Goal: Find specific page/section: Find specific page/section

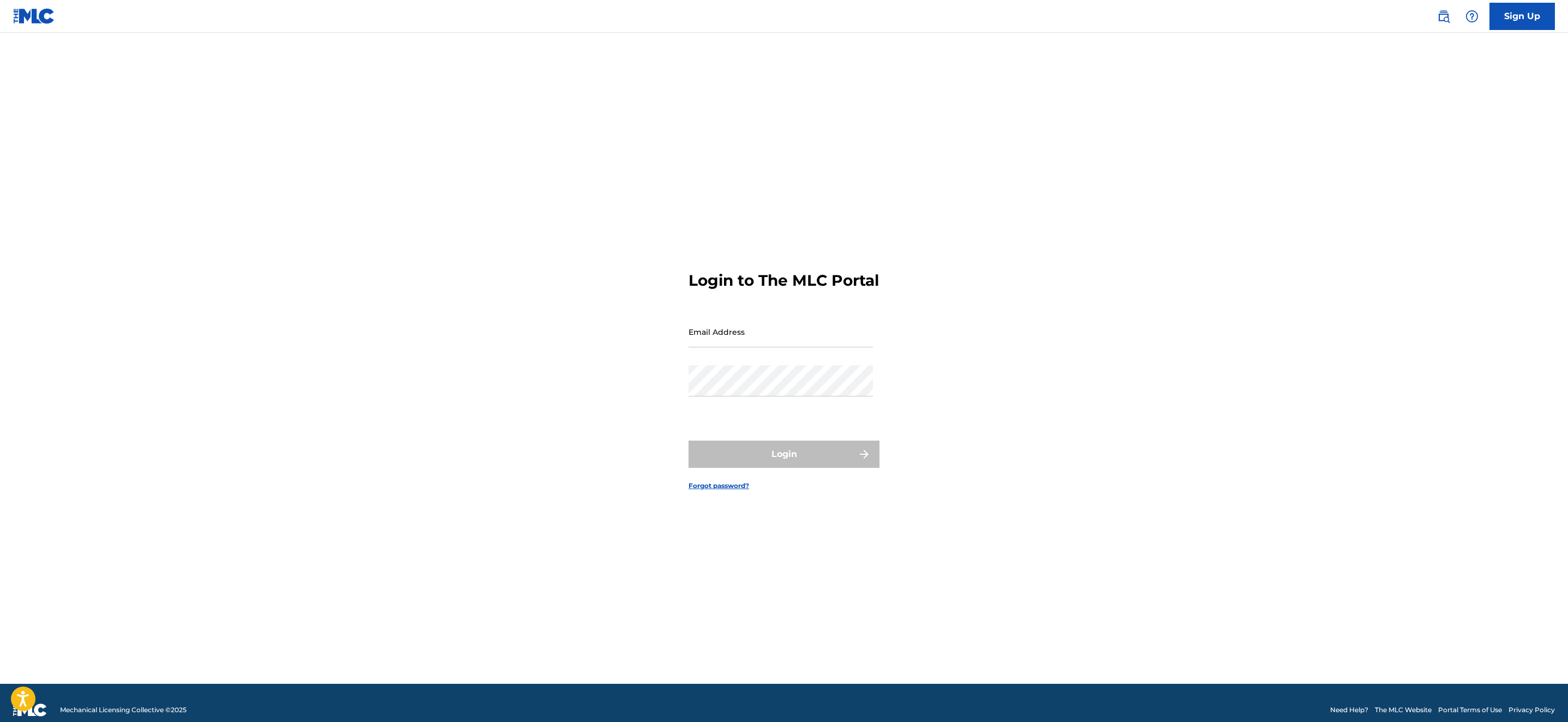
click at [745, 341] on input "Email Address" at bounding box center [781, 331] width 185 height 31
type input "[EMAIL_ADDRESS][DOMAIN_NAME]"
click at [751, 468] on button "Login" at bounding box center [784, 455] width 191 height 27
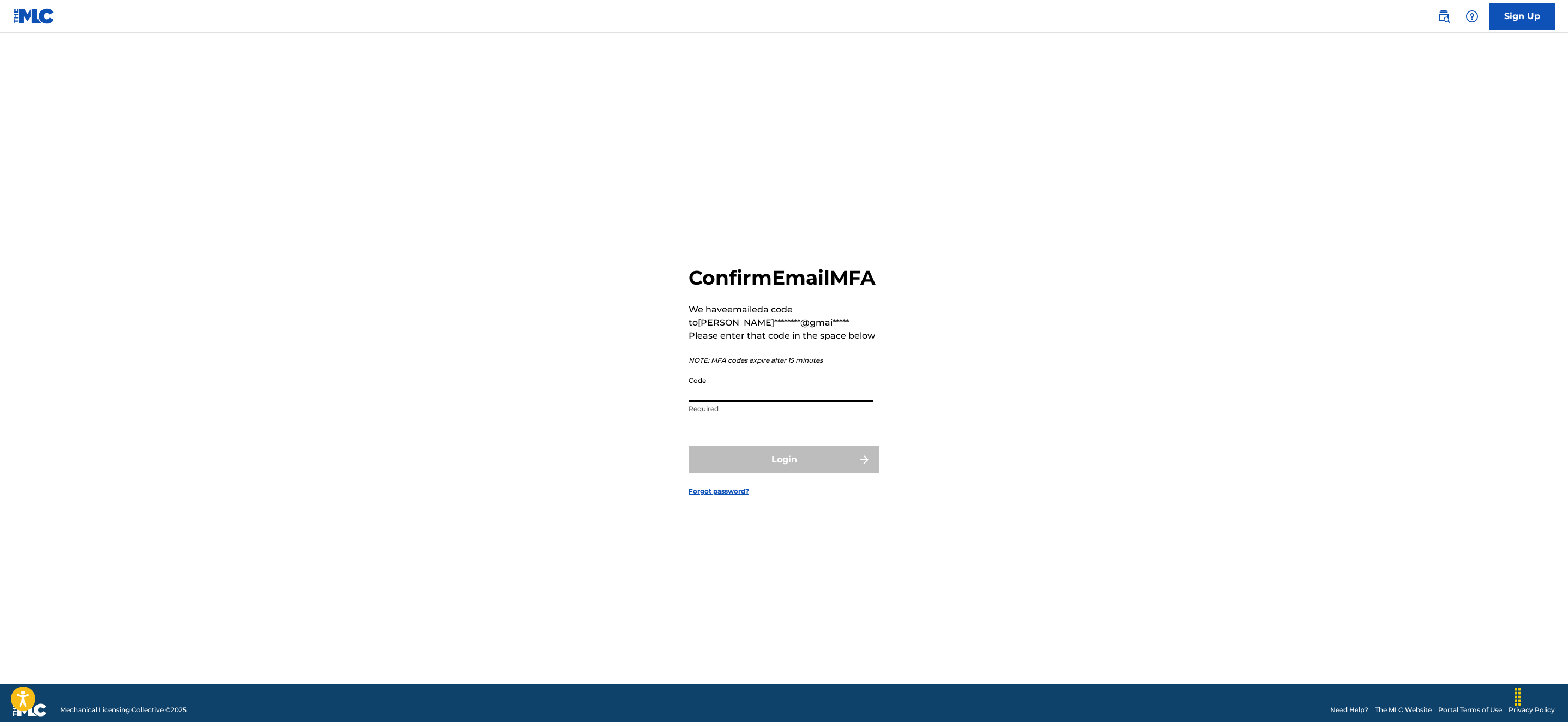
click at [710, 396] on input "Code" at bounding box center [781, 386] width 185 height 31
type input "638035"
click at [740, 472] on button "Login" at bounding box center [784, 460] width 191 height 27
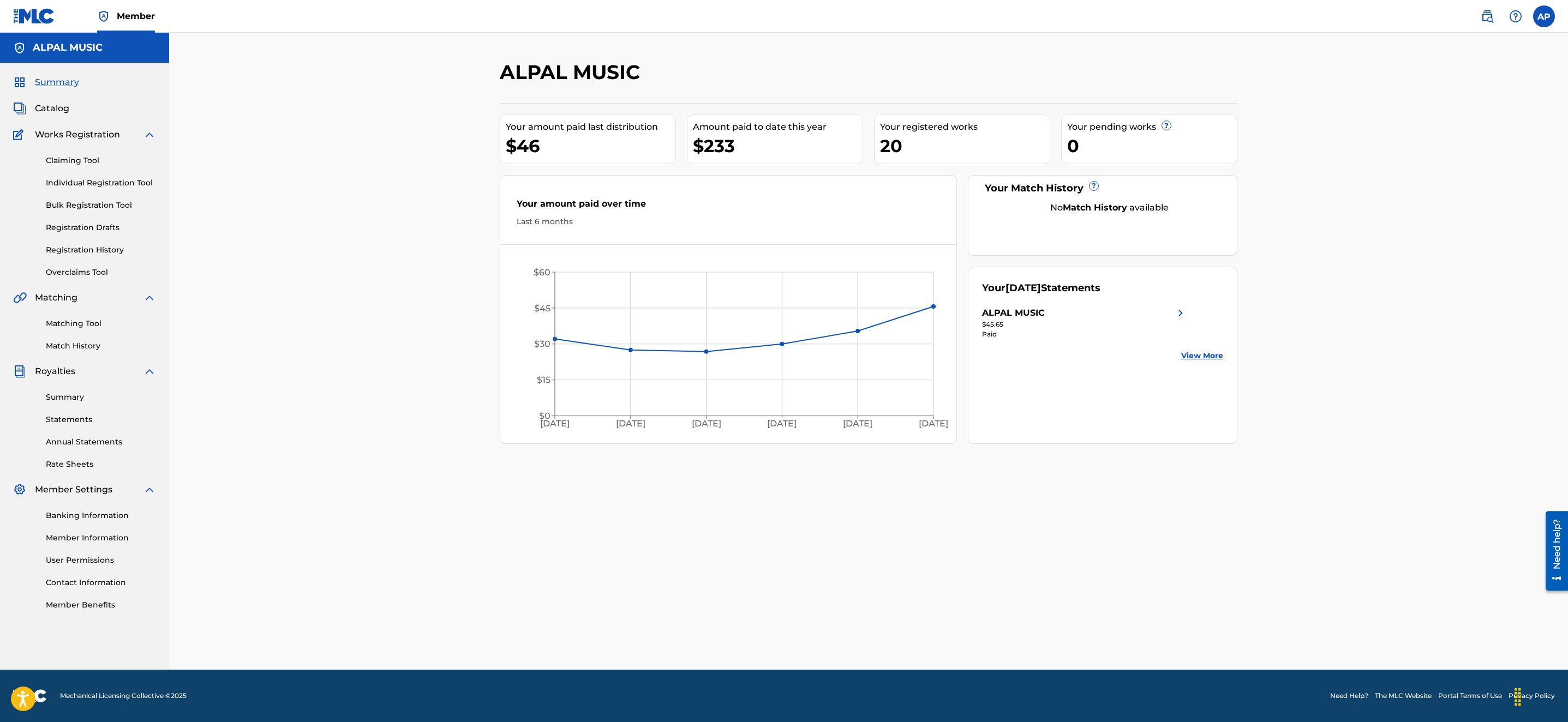
click at [49, 108] on span "Catalog" at bounding box center [52, 108] width 34 height 13
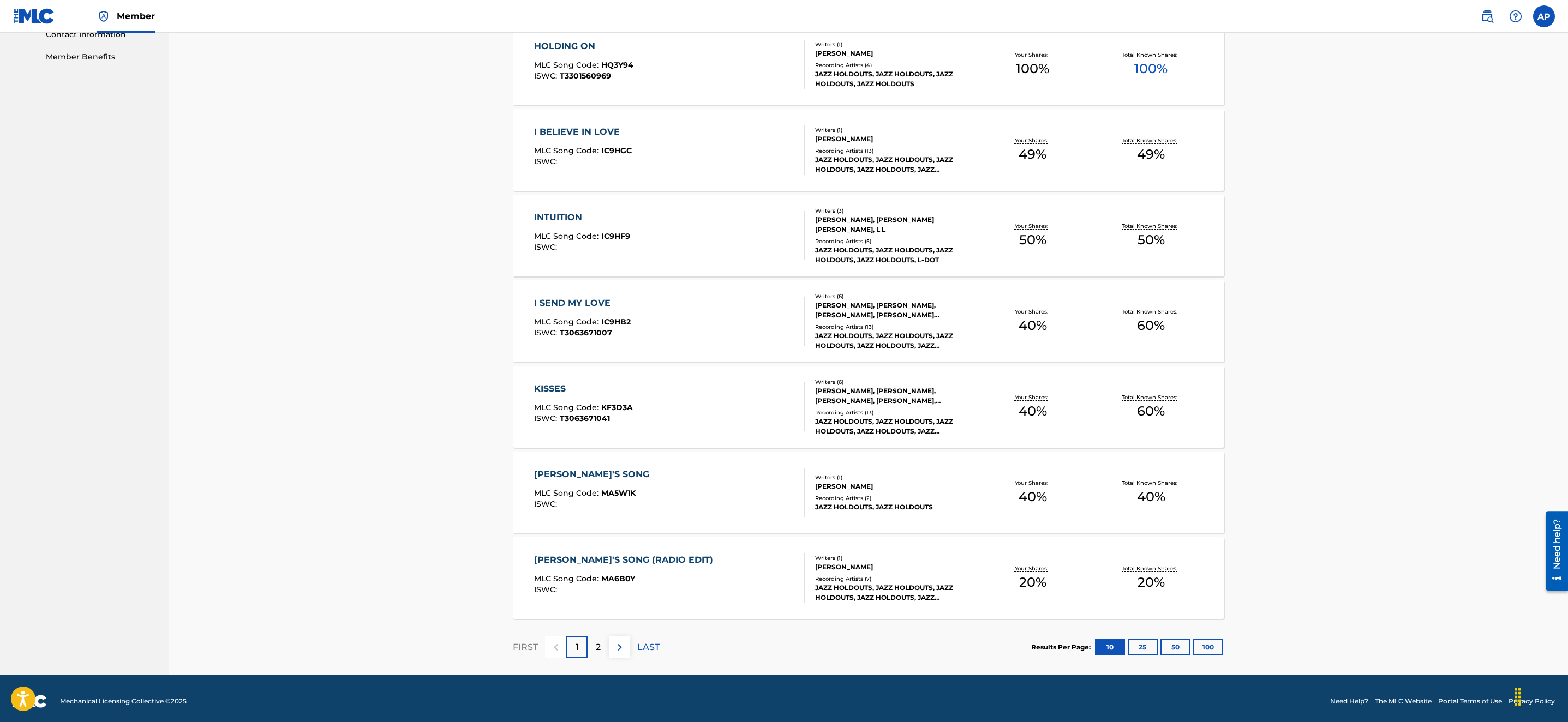
scroll to position [554, 0]
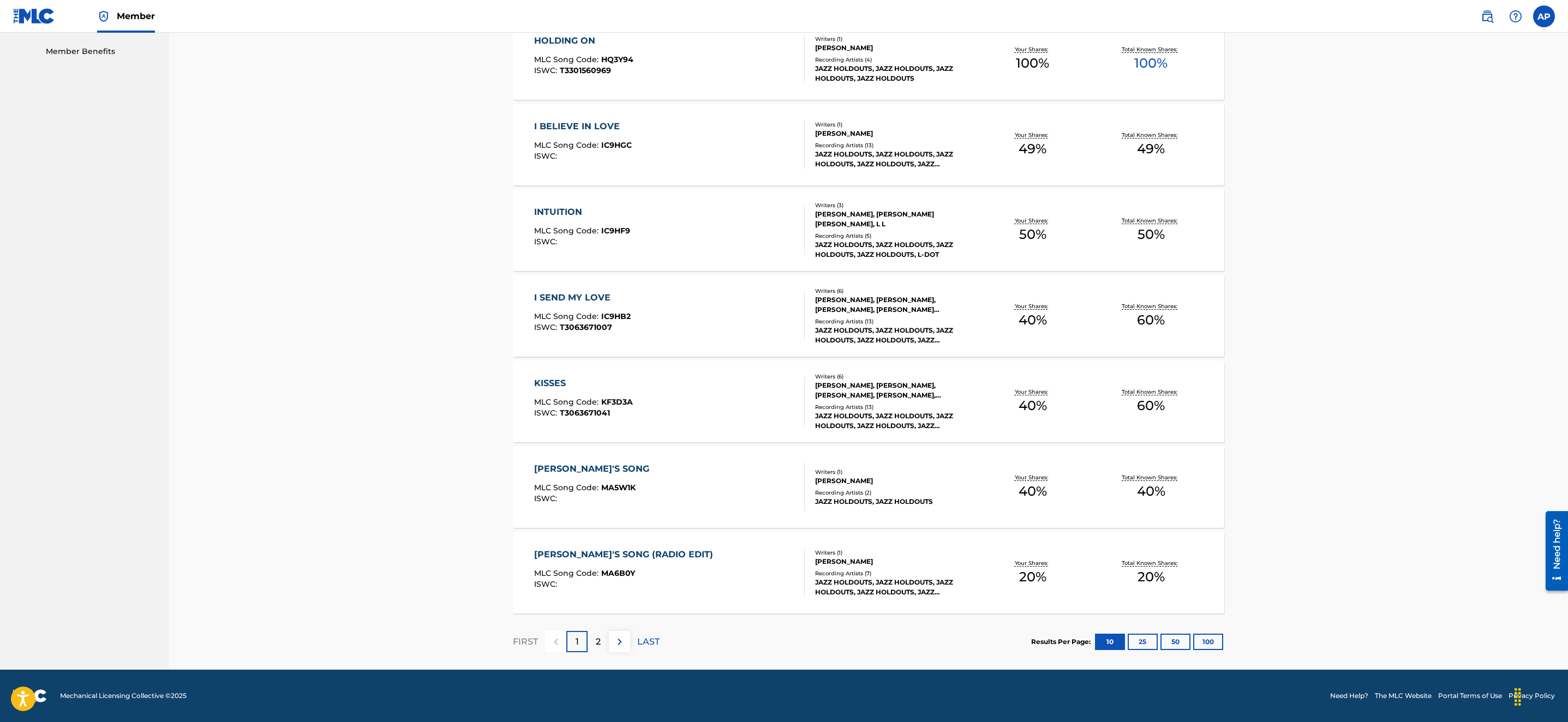
click at [600, 637] on p "2" at bounding box center [598, 642] width 5 height 13
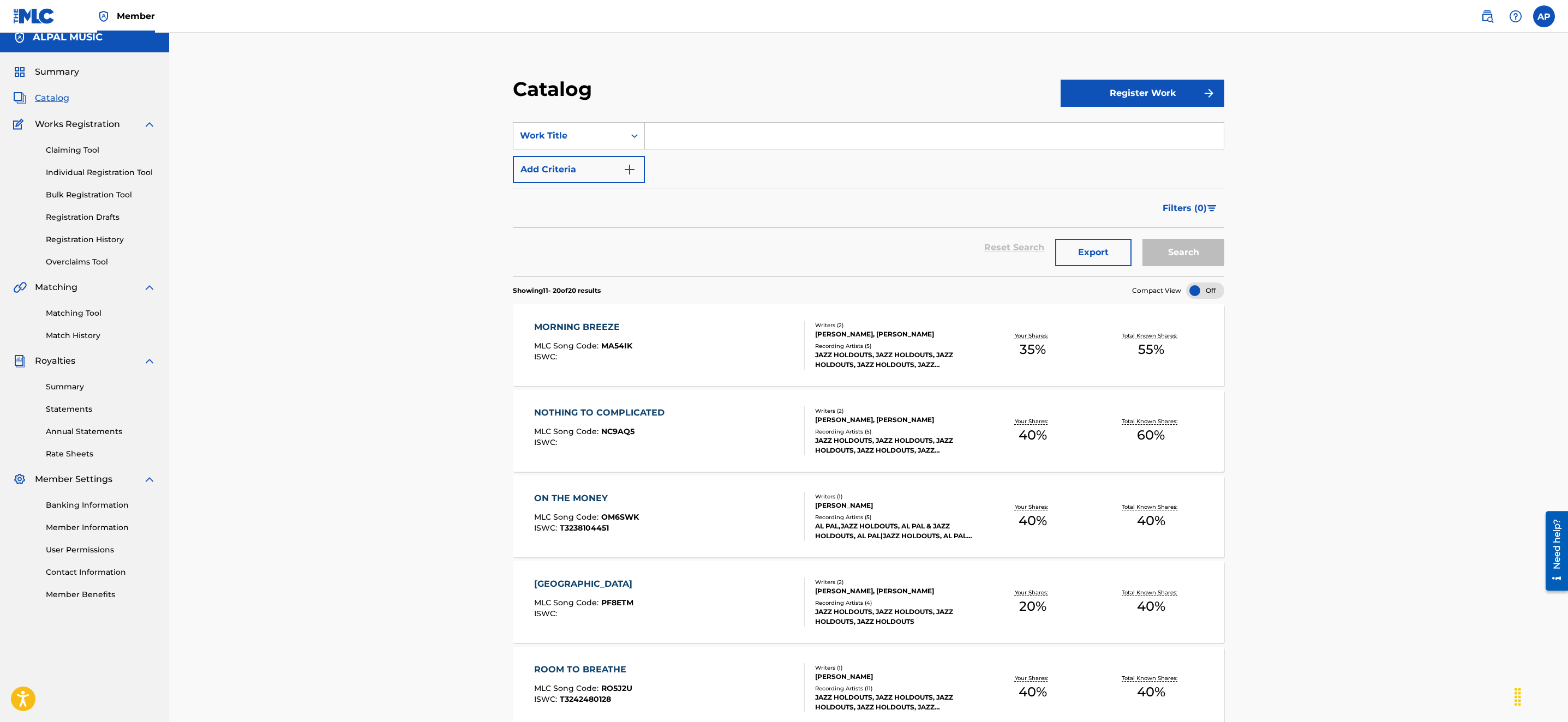
scroll to position [0, 0]
